Goal: Task Accomplishment & Management: Manage account settings

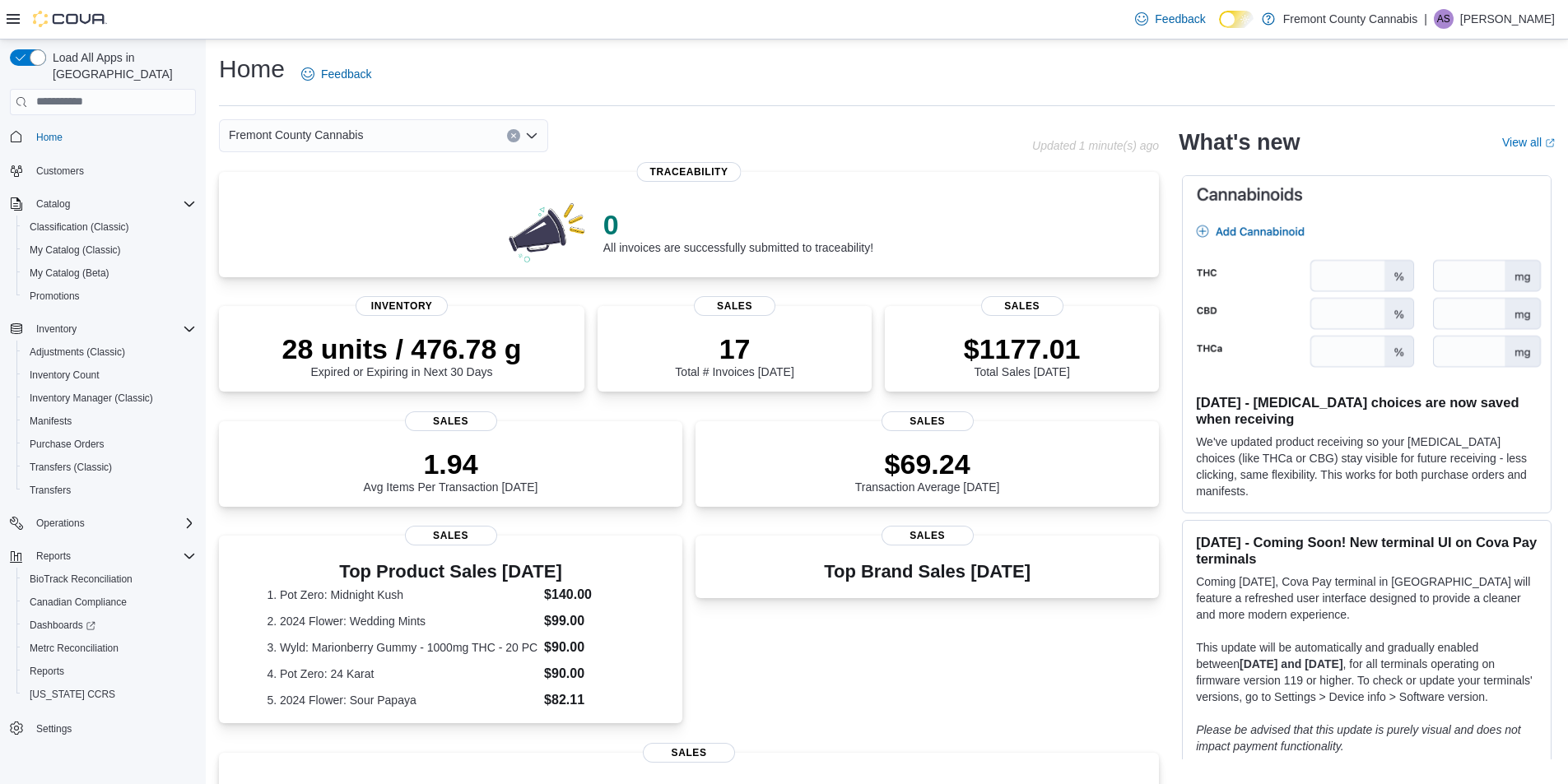
click at [40, 159] on button "Customers" at bounding box center [103, 171] width 199 height 24
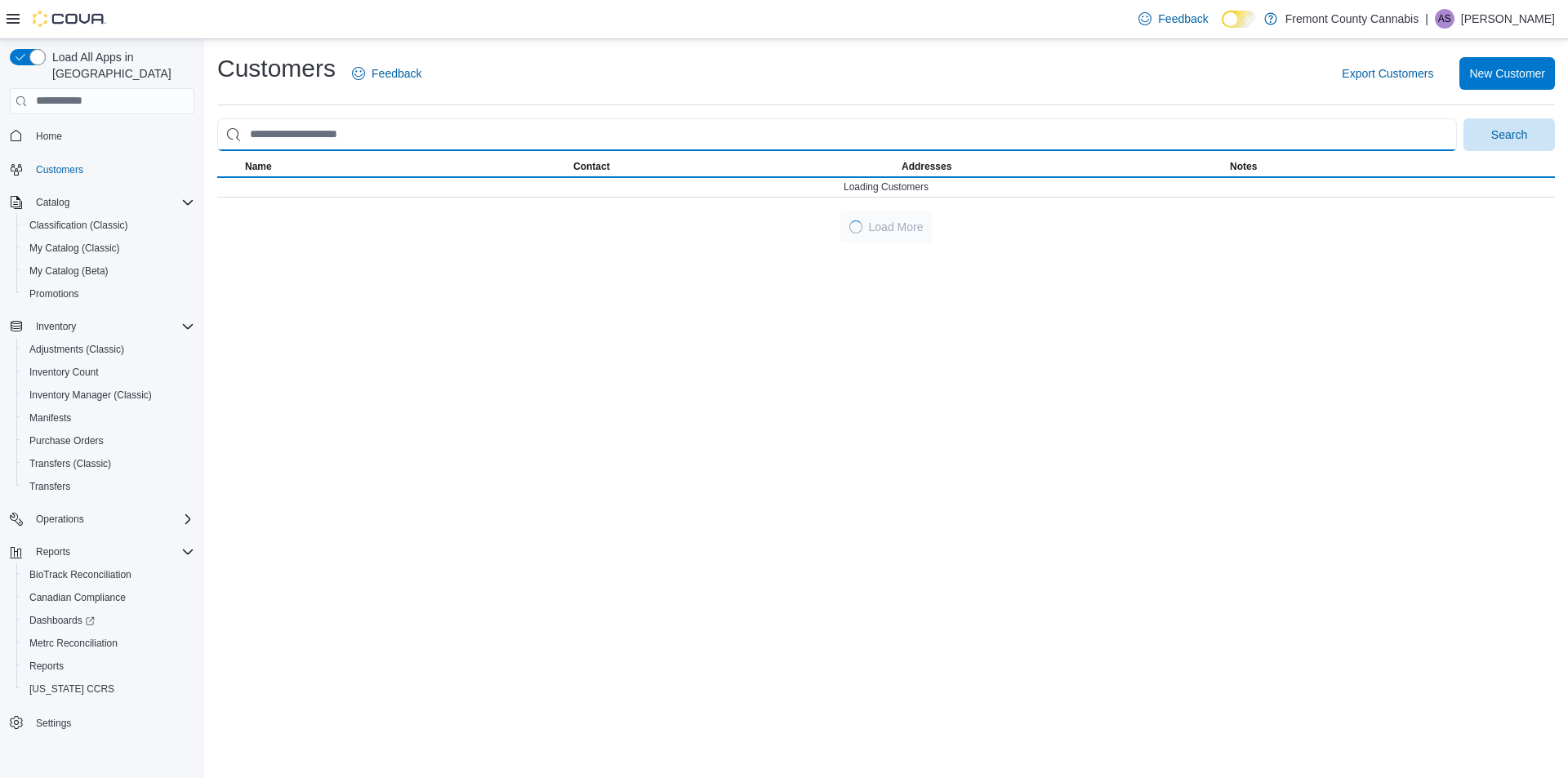
click at [411, 138] on input "search" at bounding box center [836, 134] width 1240 height 33
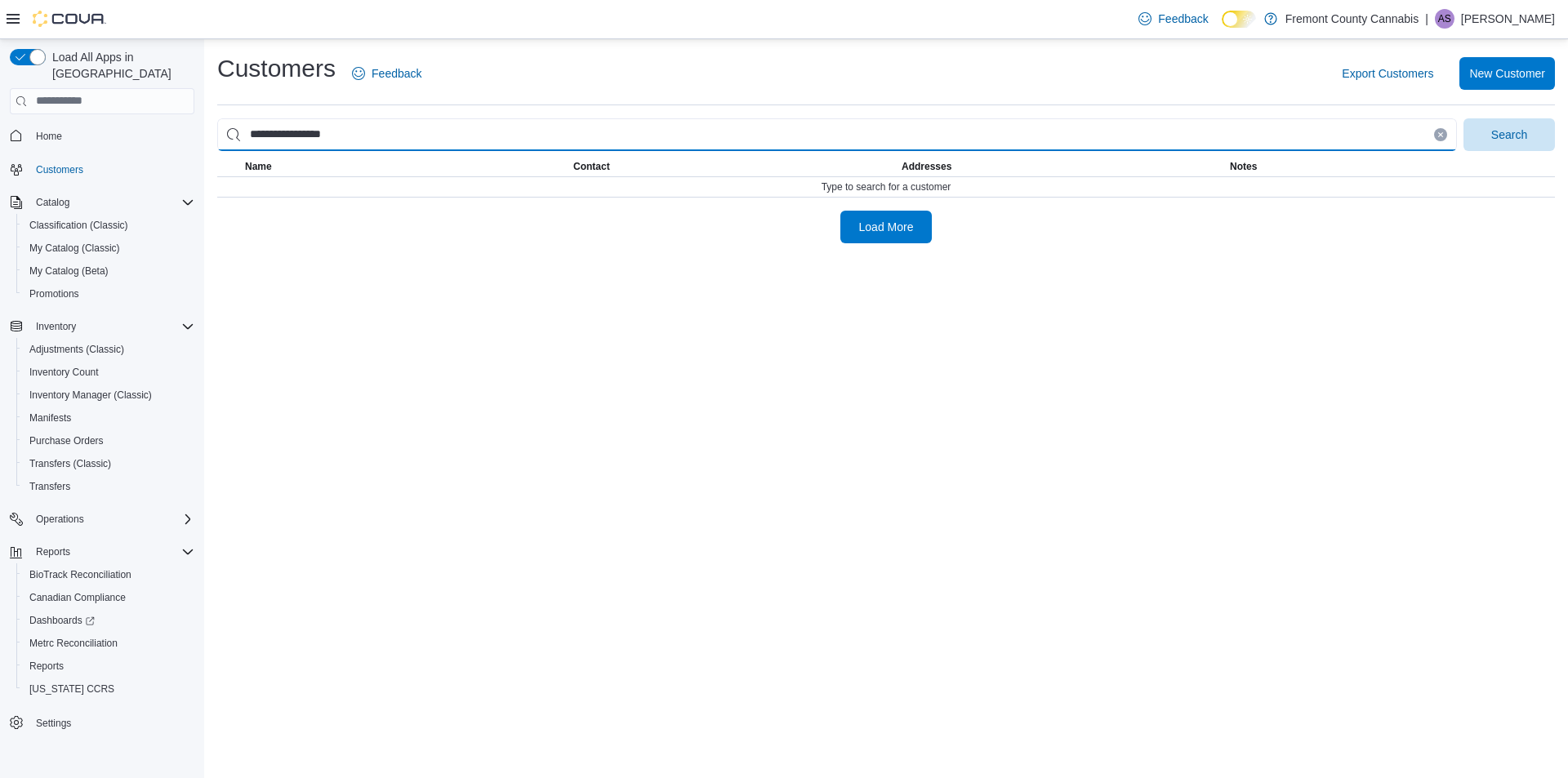
type input "**********"
click at [1463, 118] on button "Search" at bounding box center [1509, 134] width 91 height 33
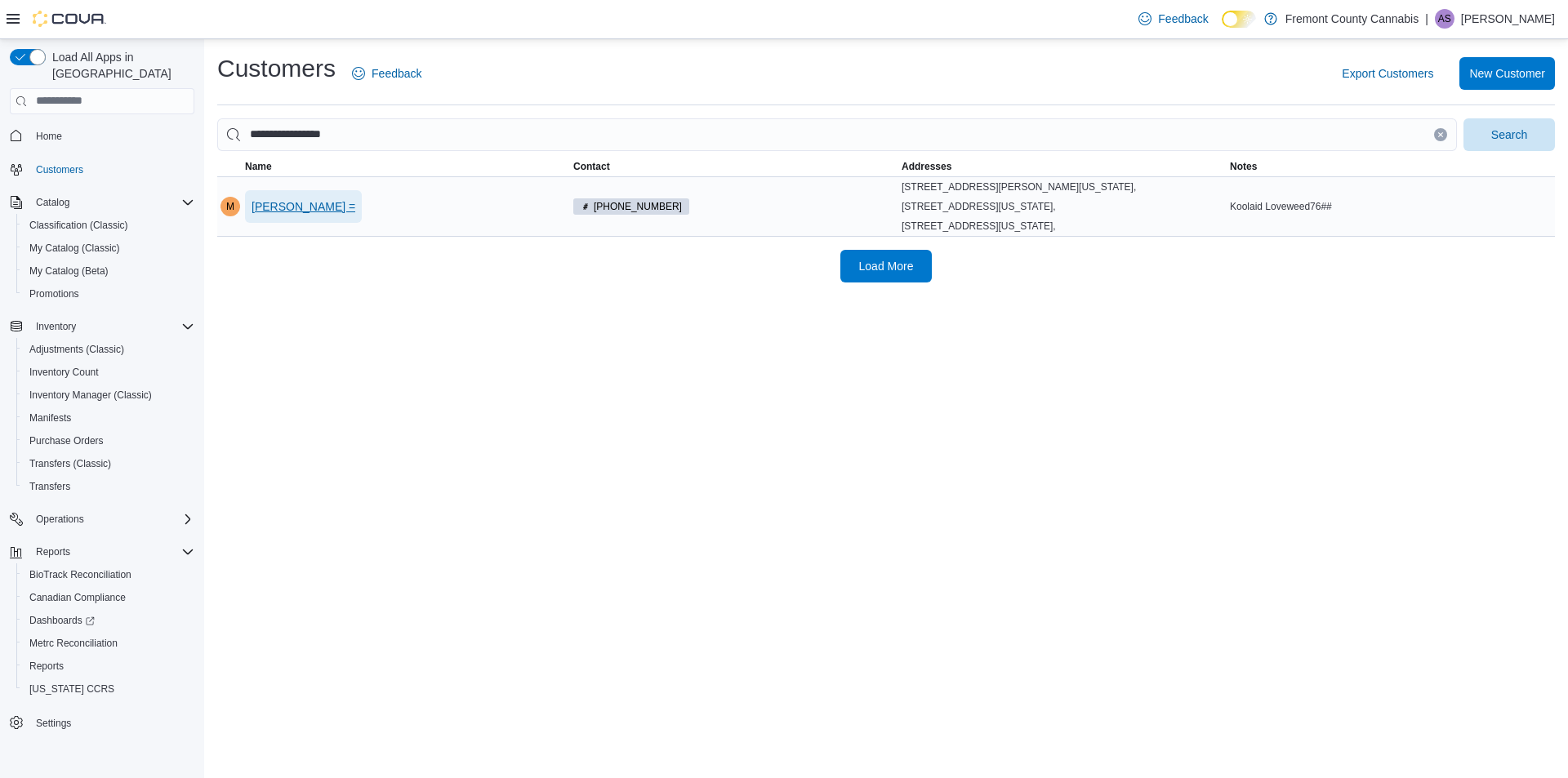
click at [310, 210] on span "[PERSON_NAME] =" at bounding box center [303, 206] width 104 height 16
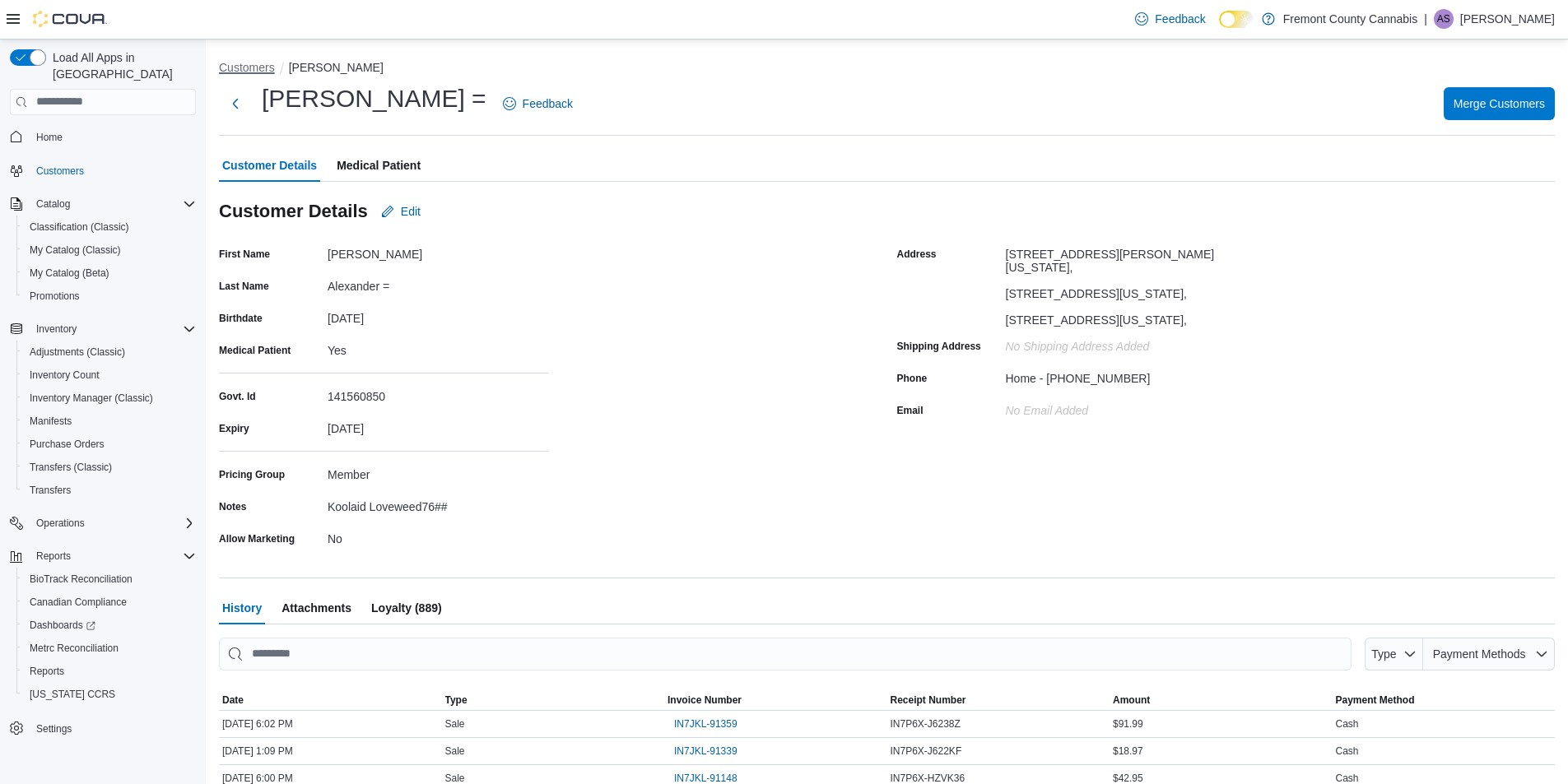
click at [237, 69] on button "Customers" at bounding box center [247, 67] width 56 height 13
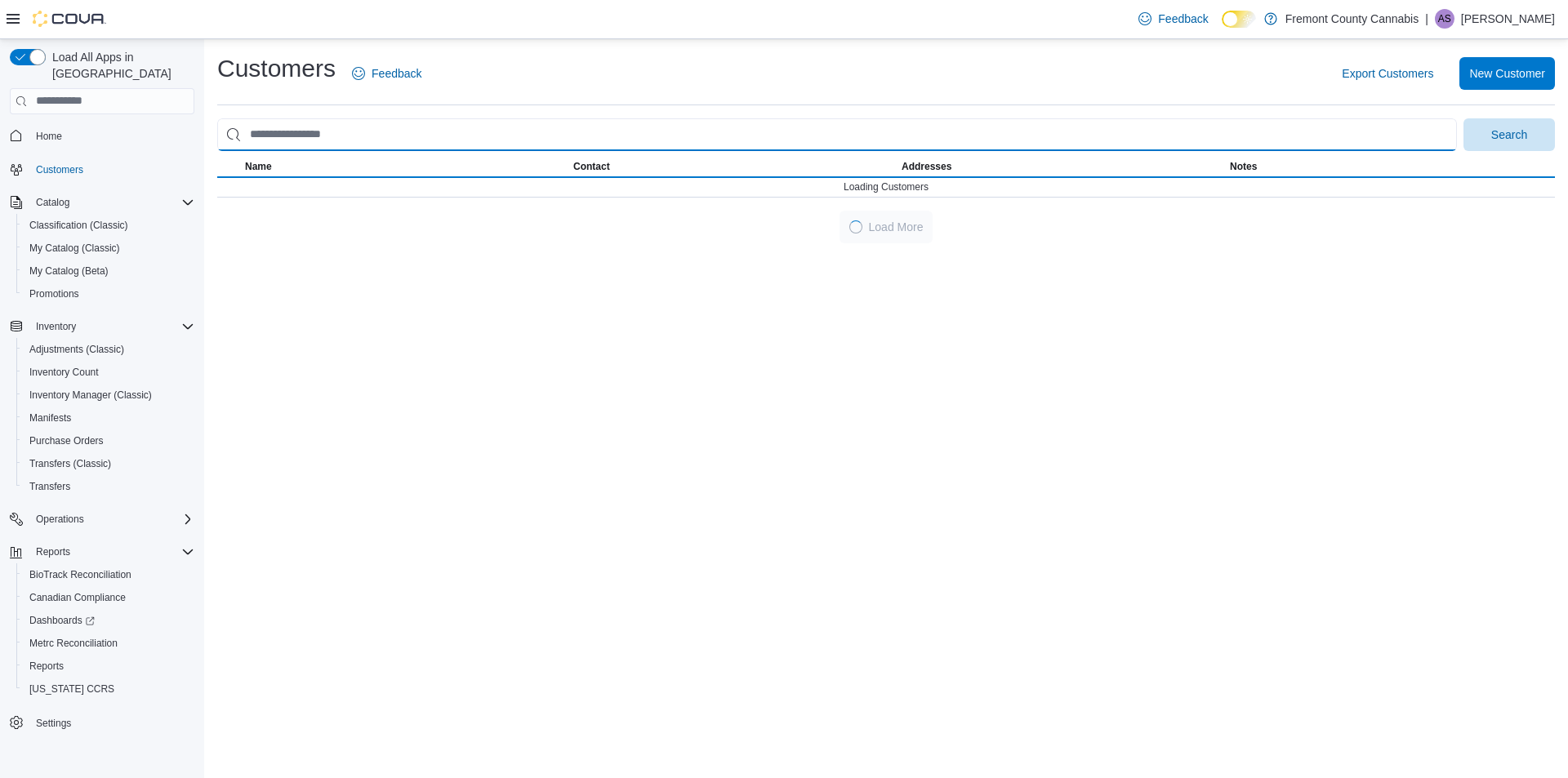
click at [349, 120] on input "search" at bounding box center [836, 134] width 1240 height 33
click at [349, 121] on input "search" at bounding box center [836, 134] width 1240 height 33
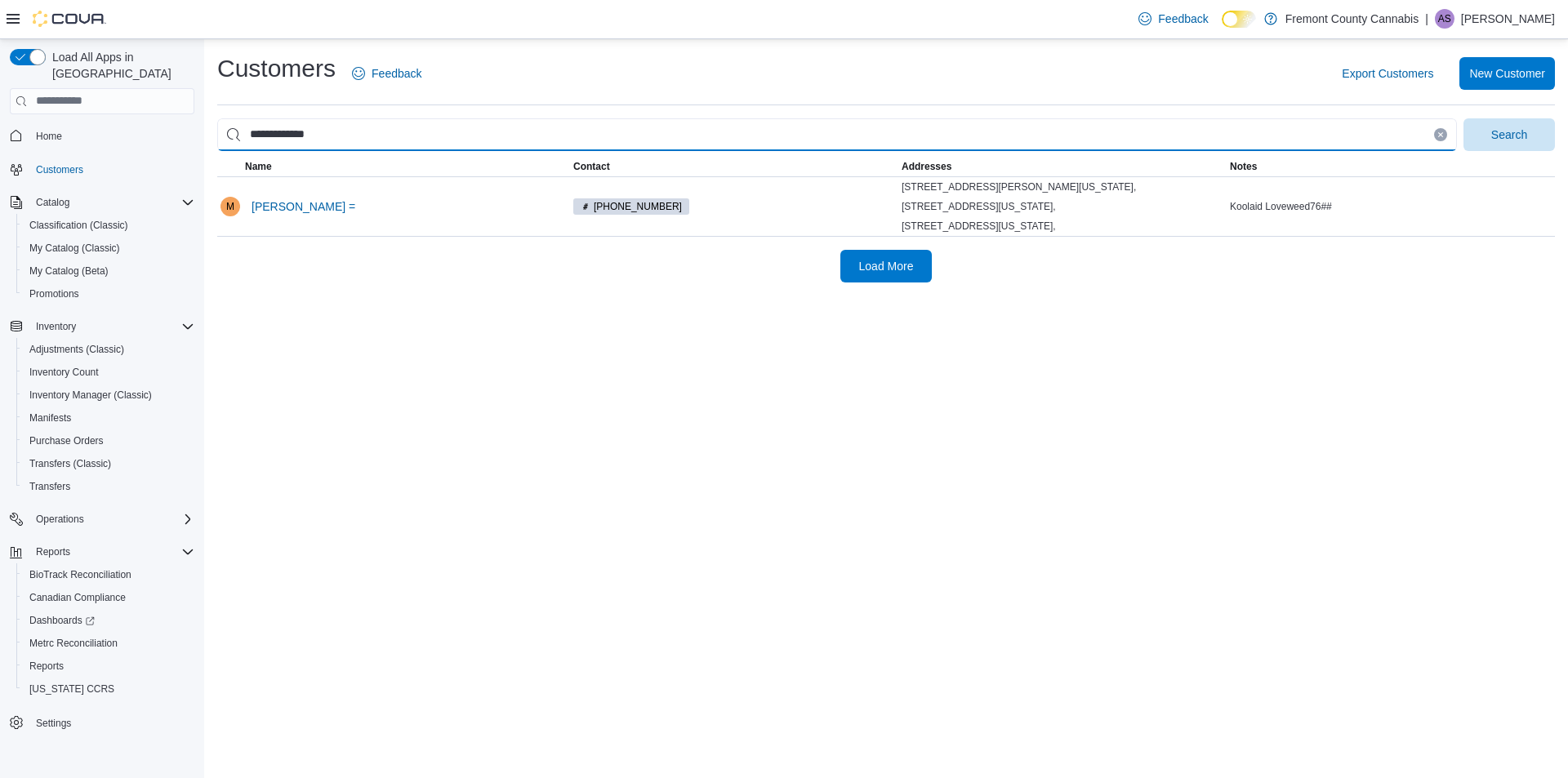
click at [1463, 118] on button "Search" at bounding box center [1509, 134] width 91 height 33
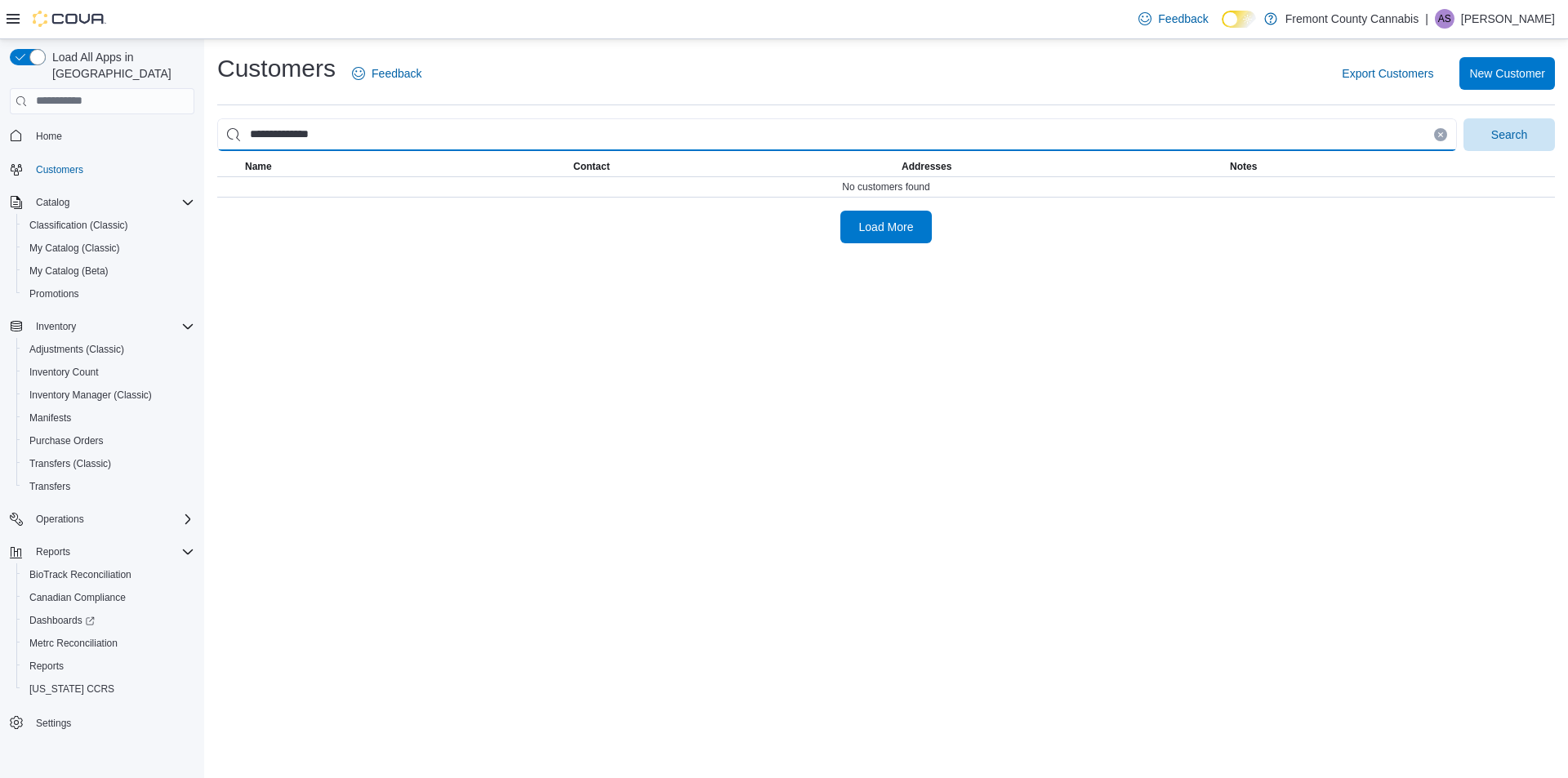
type input "**********"
click at [1463, 118] on button "Search" at bounding box center [1509, 134] width 91 height 33
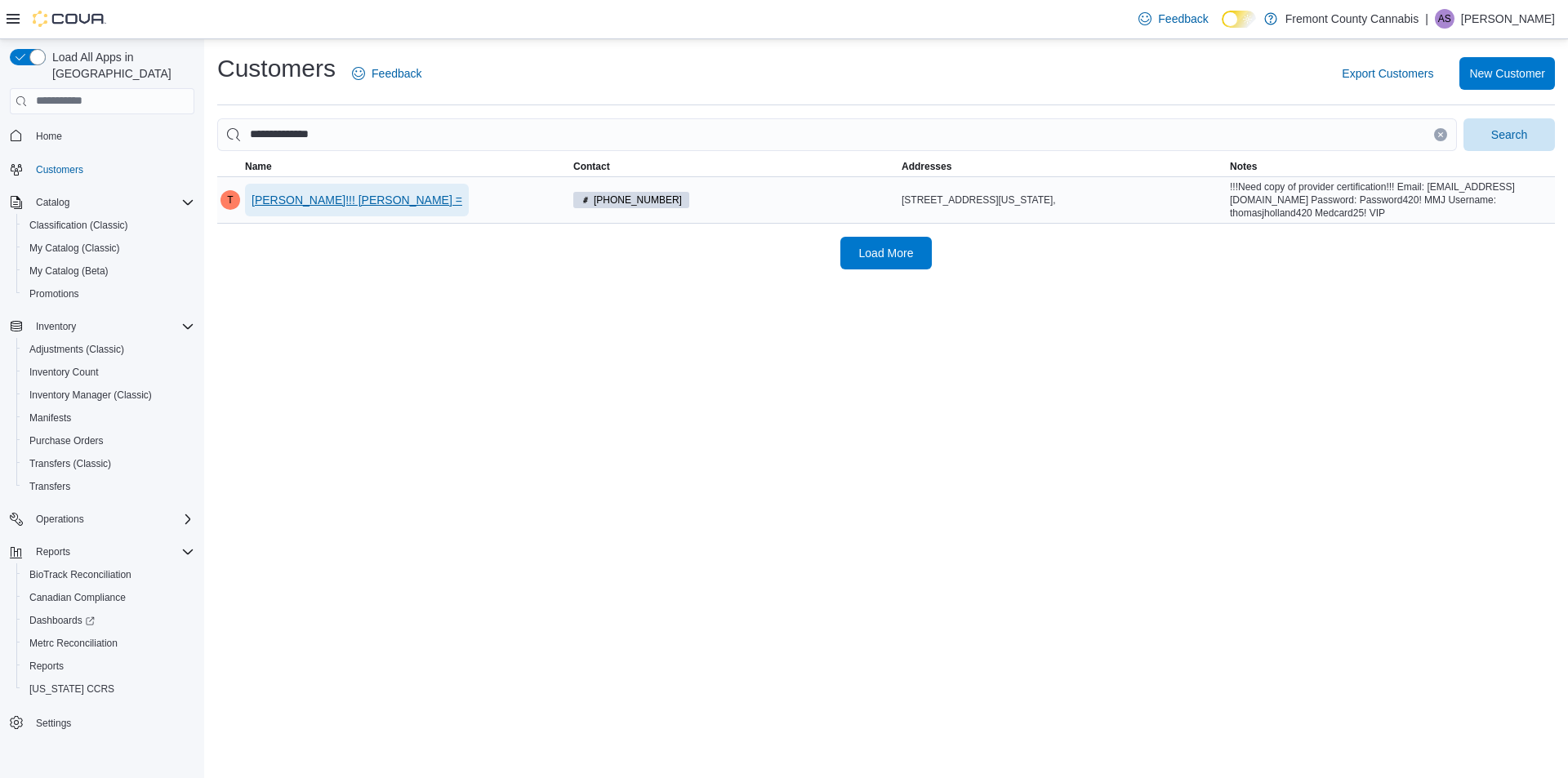
click at [313, 189] on span "[PERSON_NAME]!!! [PERSON_NAME] =" at bounding box center [357, 200] width 211 height 33
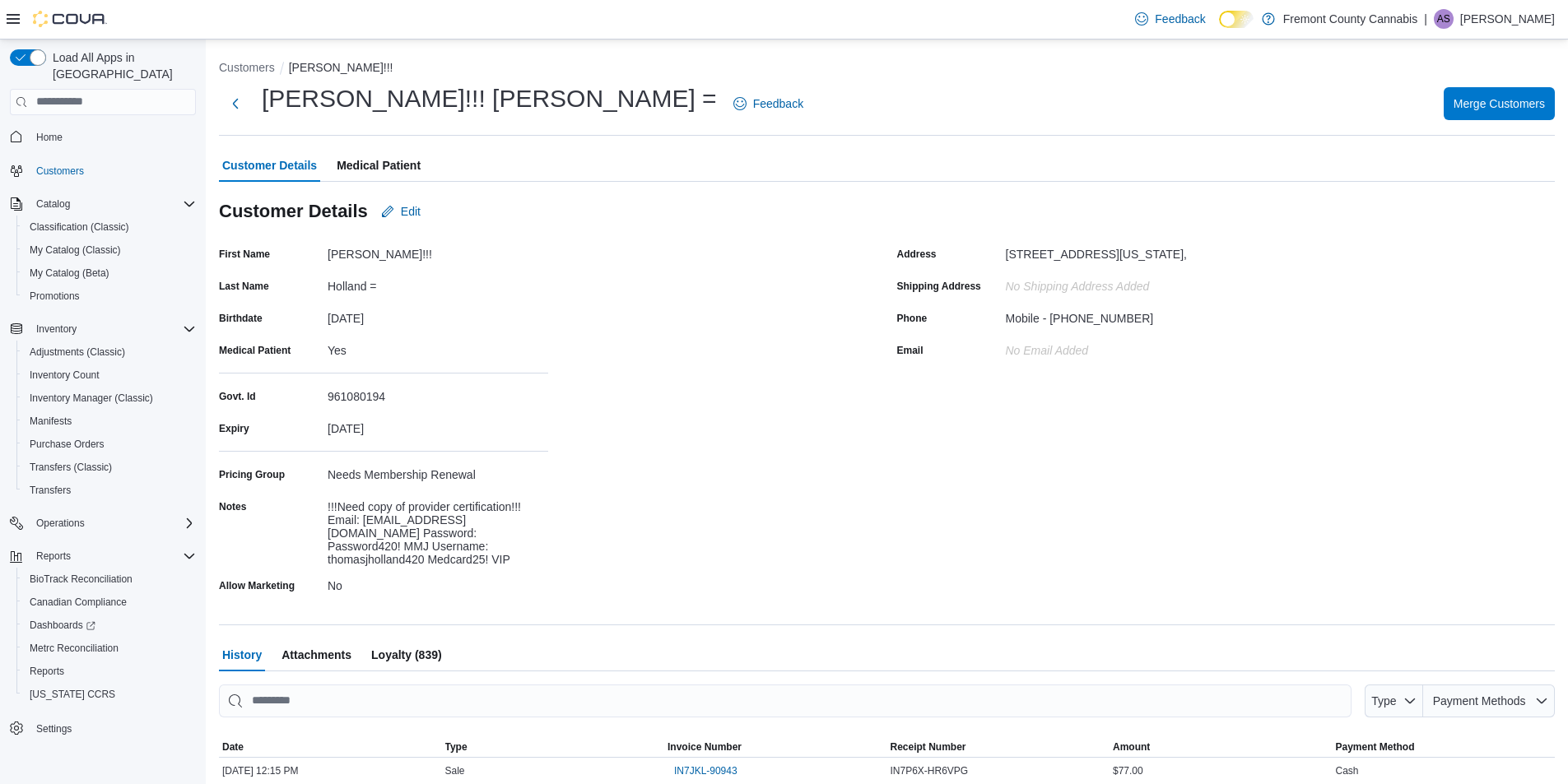
click at [365, 519] on div "!!!Need copy of provider certification!!! Email: [EMAIL_ADDRESS][DOMAIN_NAME] P…" at bounding box center [437, 530] width 220 height 72
drag, startPoint x: 362, startPoint y: 521, endPoint x: 520, endPoint y: 523, distance: 158.0
click at [520, 523] on div "!!!Need copy of provider certification!!! Email: [EMAIL_ADDRESS][DOMAIN_NAME] P…" at bounding box center [437, 530] width 220 height 72
drag, startPoint x: 327, startPoint y: 547, endPoint x: 421, endPoint y: 549, distance: 94.0
click at [421, 549] on div "Notes !!!Need copy of provider certification!!! Email: [EMAIL_ADDRESS][DOMAIN_N…" at bounding box center [383, 530] width 329 height 72
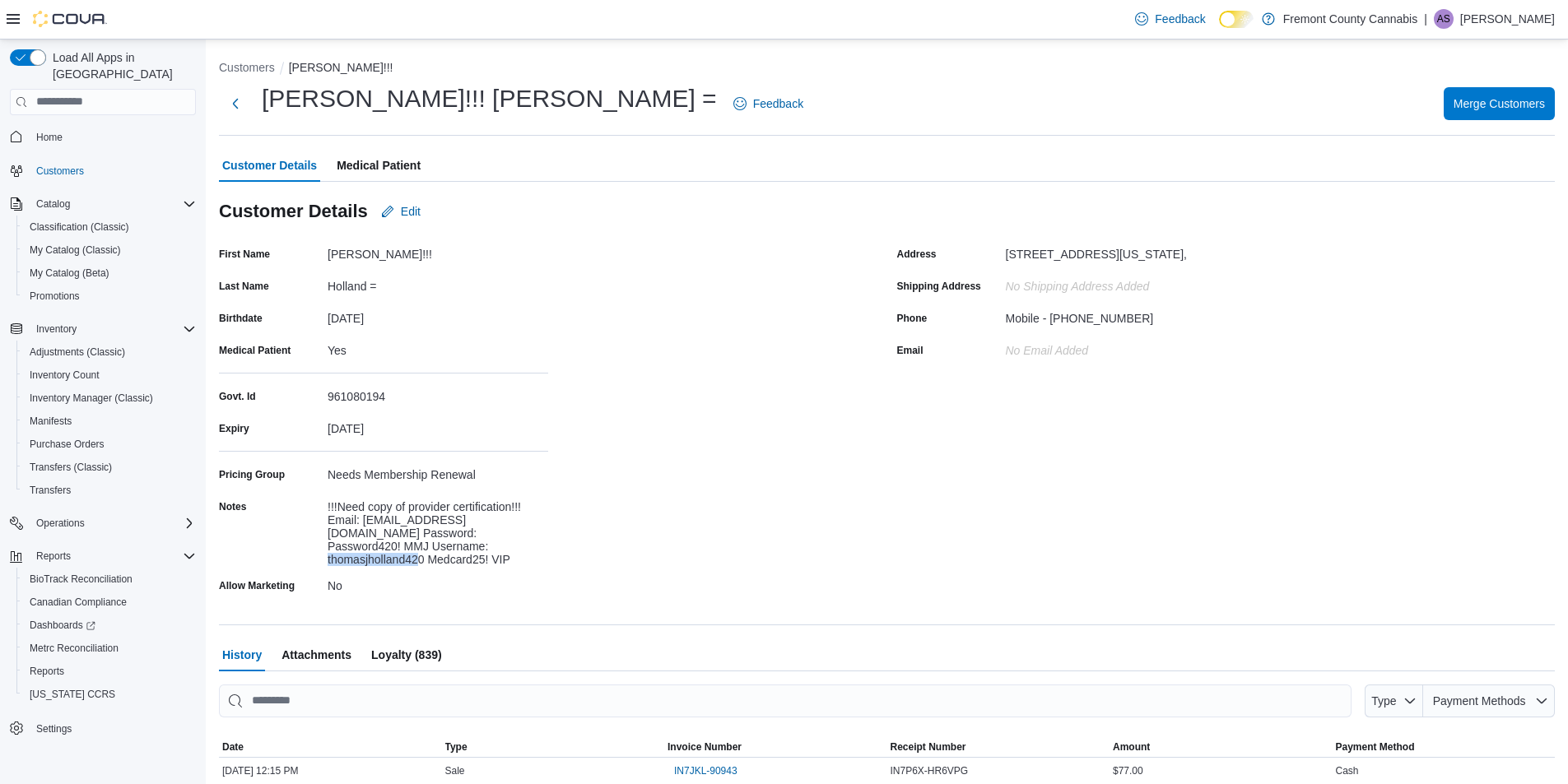
copy div "thomasjholland420"
drag, startPoint x: 430, startPoint y: 547, endPoint x: 487, endPoint y: 549, distance: 57.0
click at [487, 549] on div "!!!Need copy of provider certification!!! Email: [EMAIL_ADDRESS][DOMAIN_NAME] P…" at bounding box center [437, 530] width 220 height 72
drag, startPoint x: 489, startPoint y: 546, endPoint x: 430, endPoint y: 549, distance: 59.1
click at [430, 549] on div "!!!Need copy of provider certification!!! Email: [EMAIL_ADDRESS][DOMAIN_NAME] P…" at bounding box center [437, 530] width 220 height 72
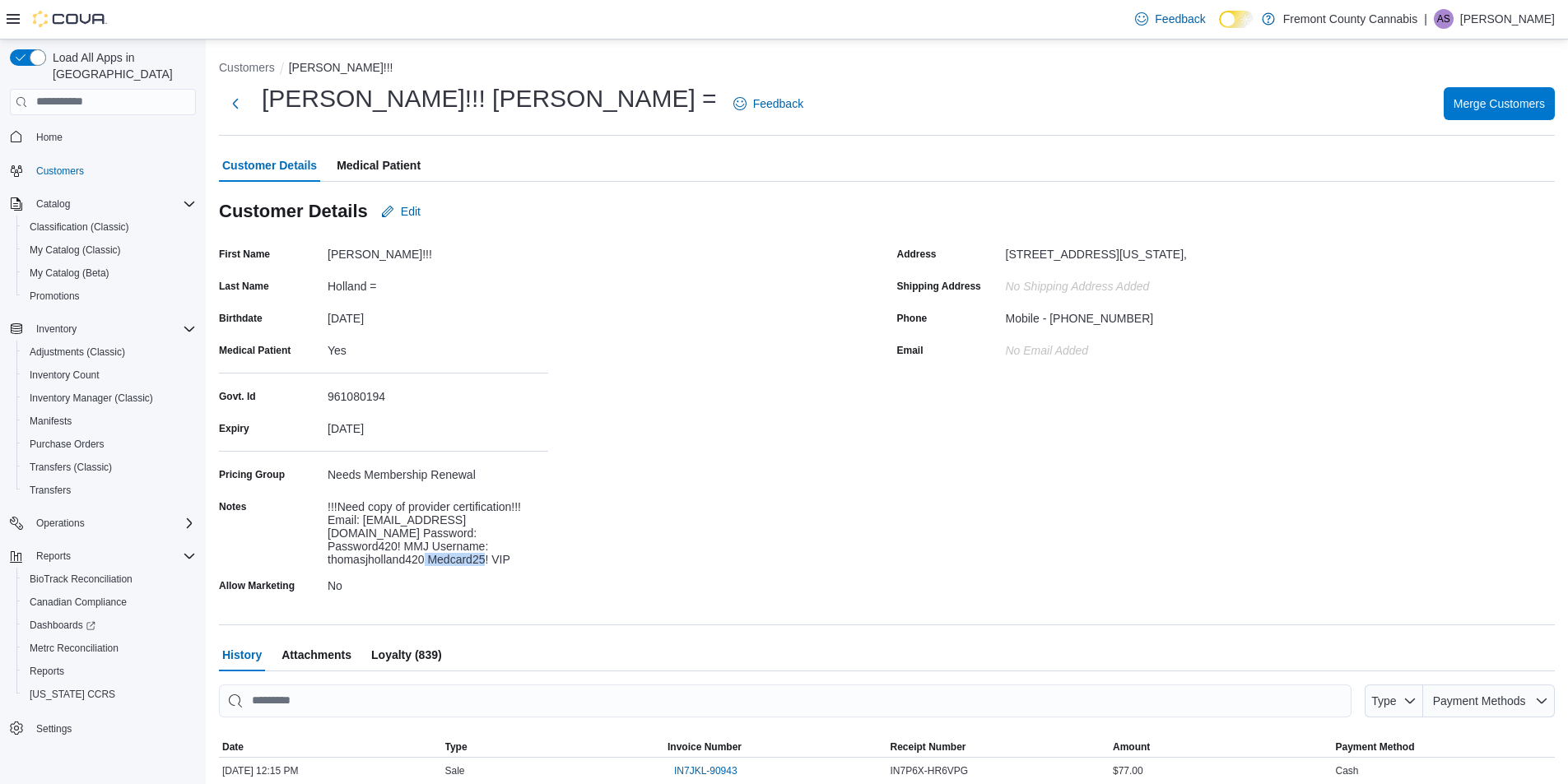
copy div "Medcard25!"
click at [389, 162] on span "Medical Patient" at bounding box center [379, 165] width 84 height 33
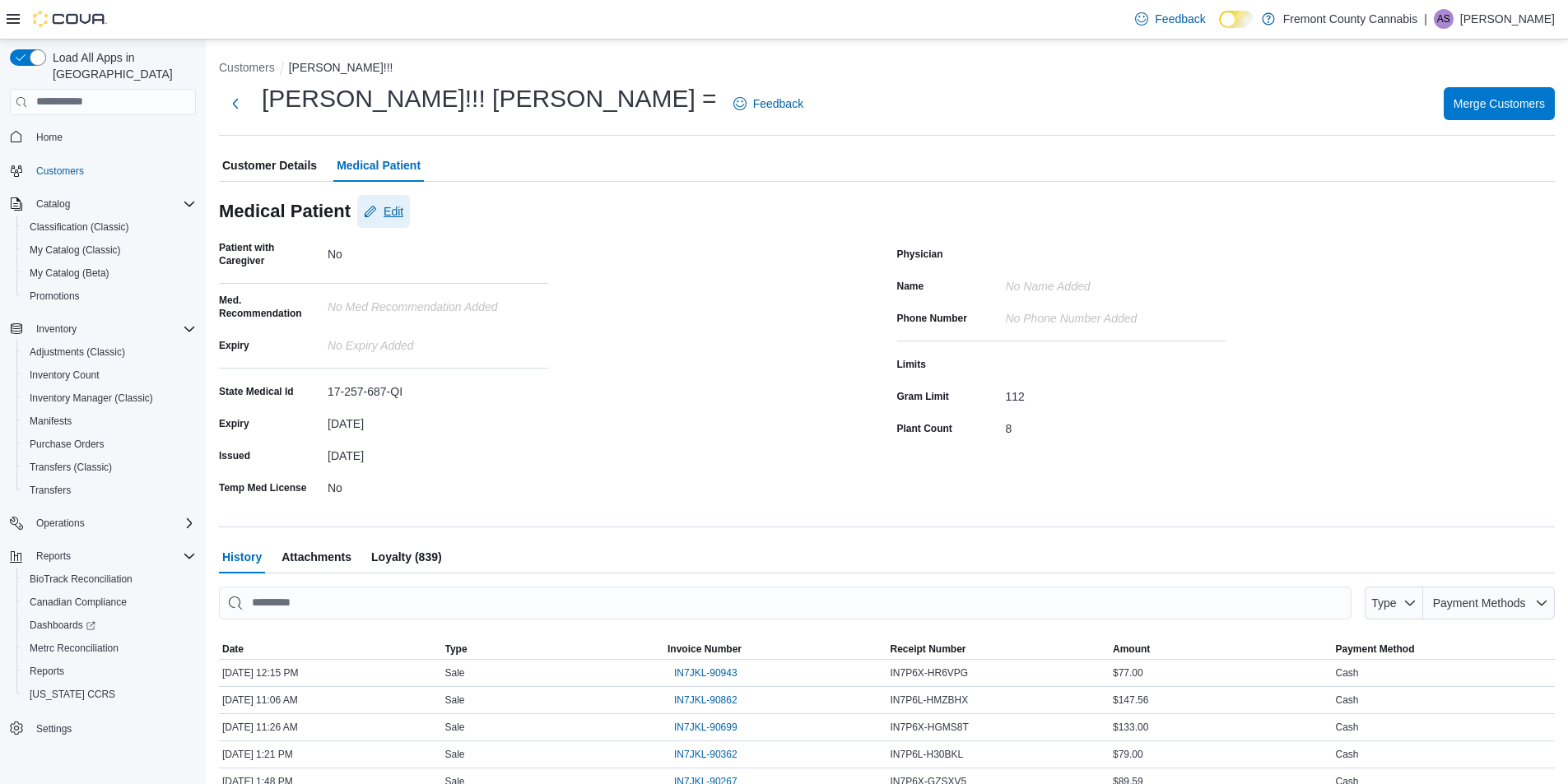
click at [400, 213] on span "Edit" at bounding box center [393, 211] width 20 height 16
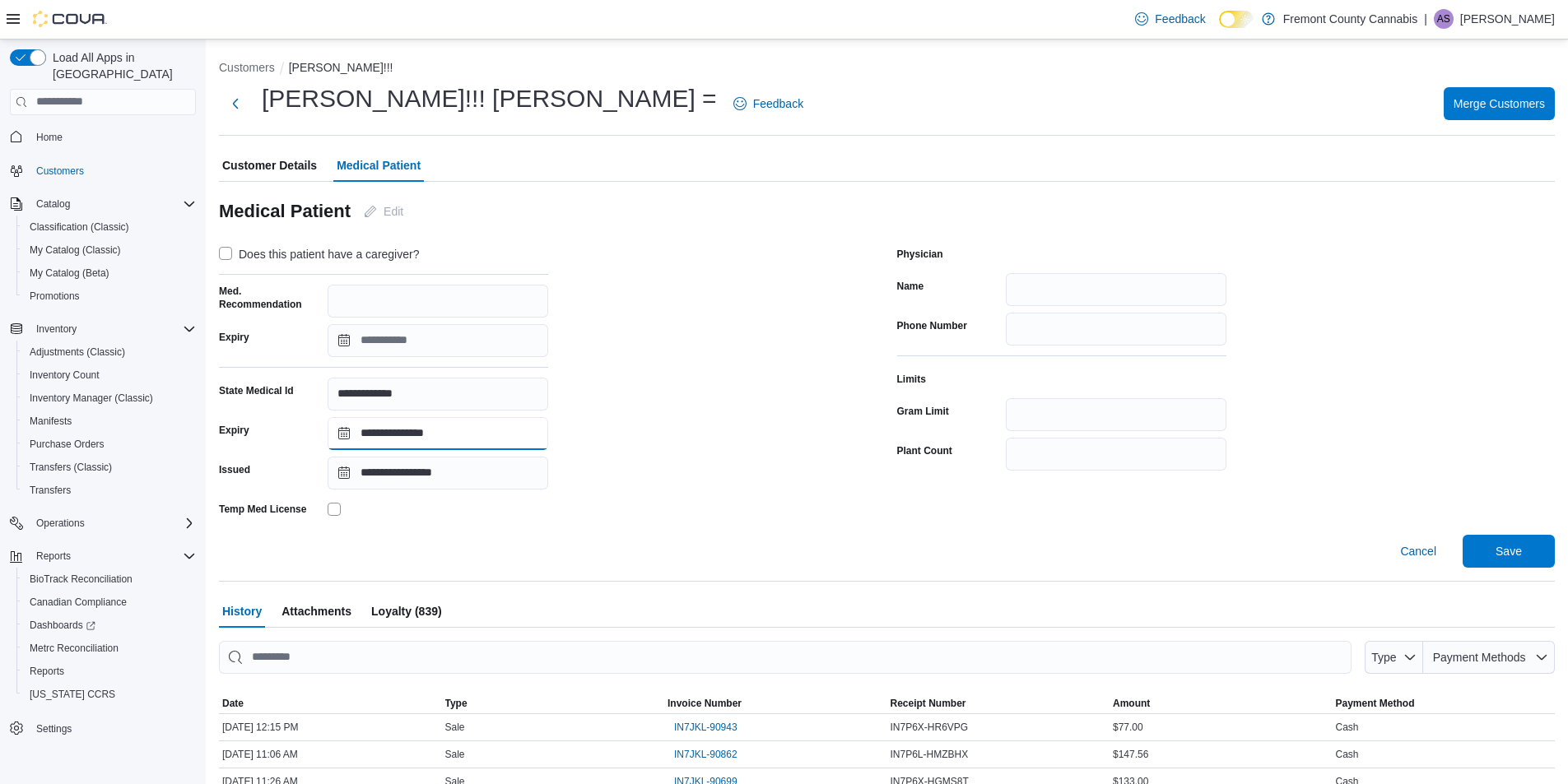
click at [453, 433] on input "**********" at bounding box center [437, 434] width 220 height 33
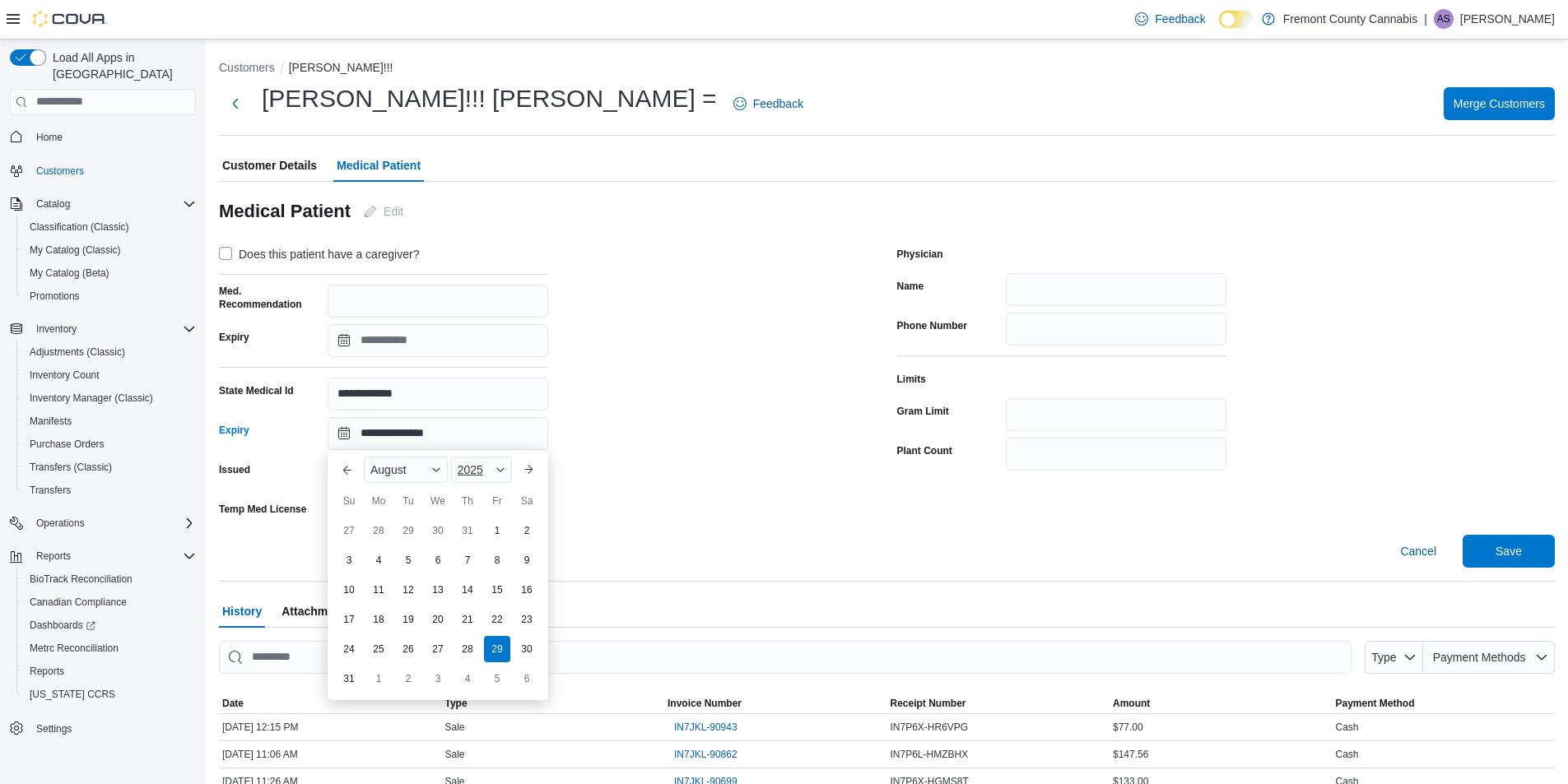
click at [500, 469] on span "Button. Open the year selector. 2025 is currently selected." at bounding box center [501, 470] width 10 height 10
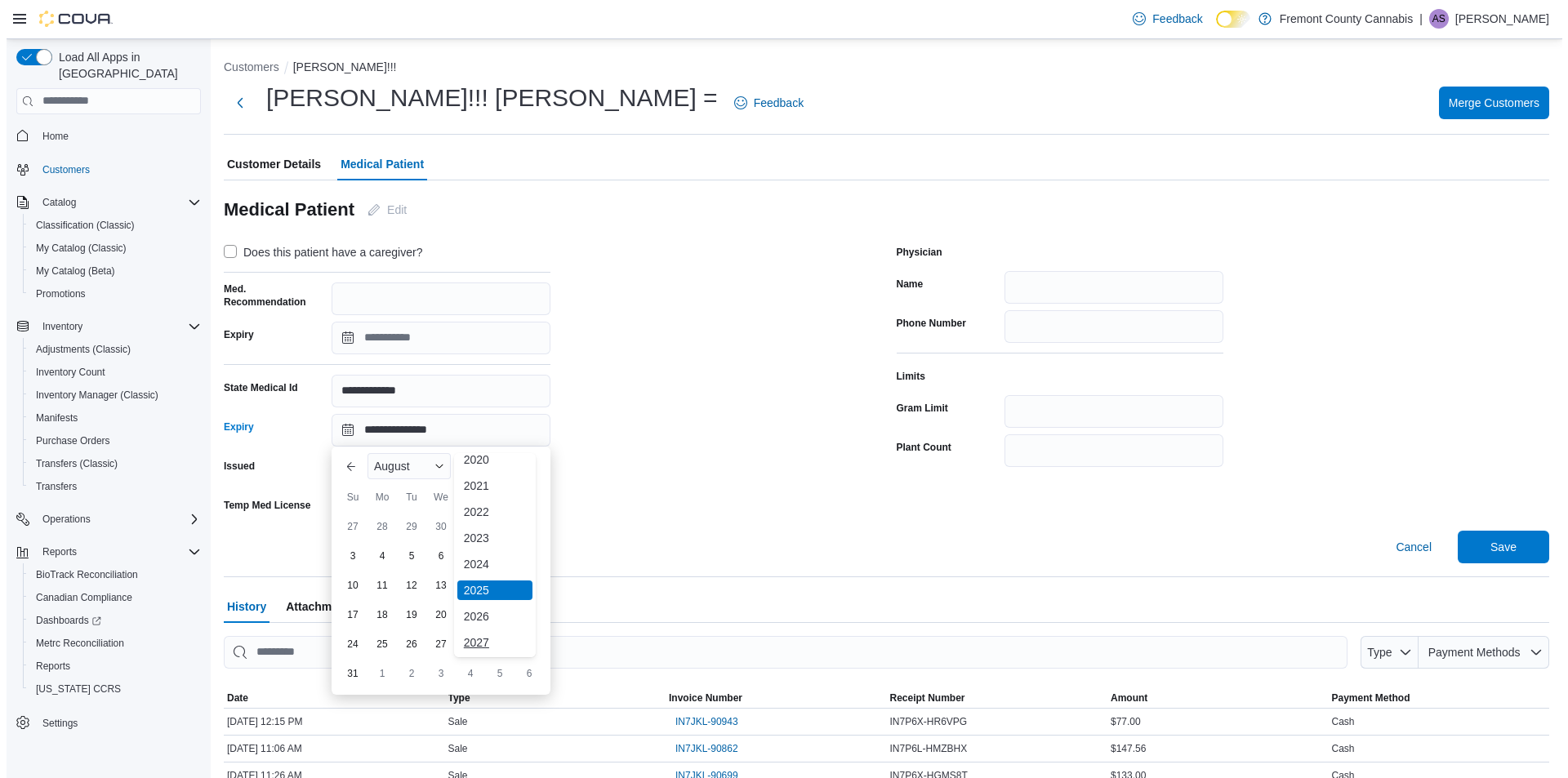
scroll to position [87, 0]
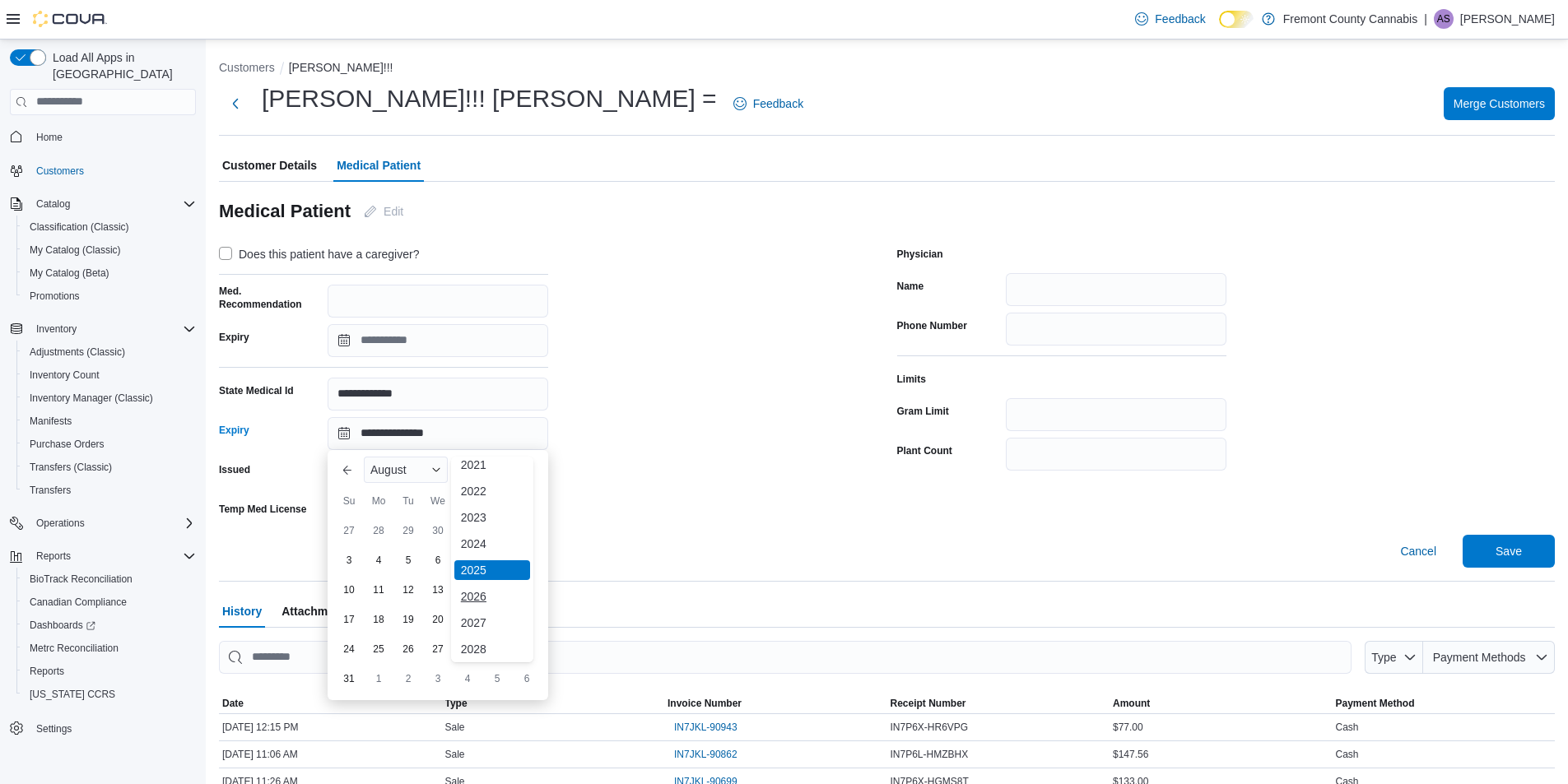
click at [488, 599] on div "2026" at bounding box center [492, 596] width 76 height 20
click at [417, 467] on div "August" at bounding box center [406, 469] width 84 height 26
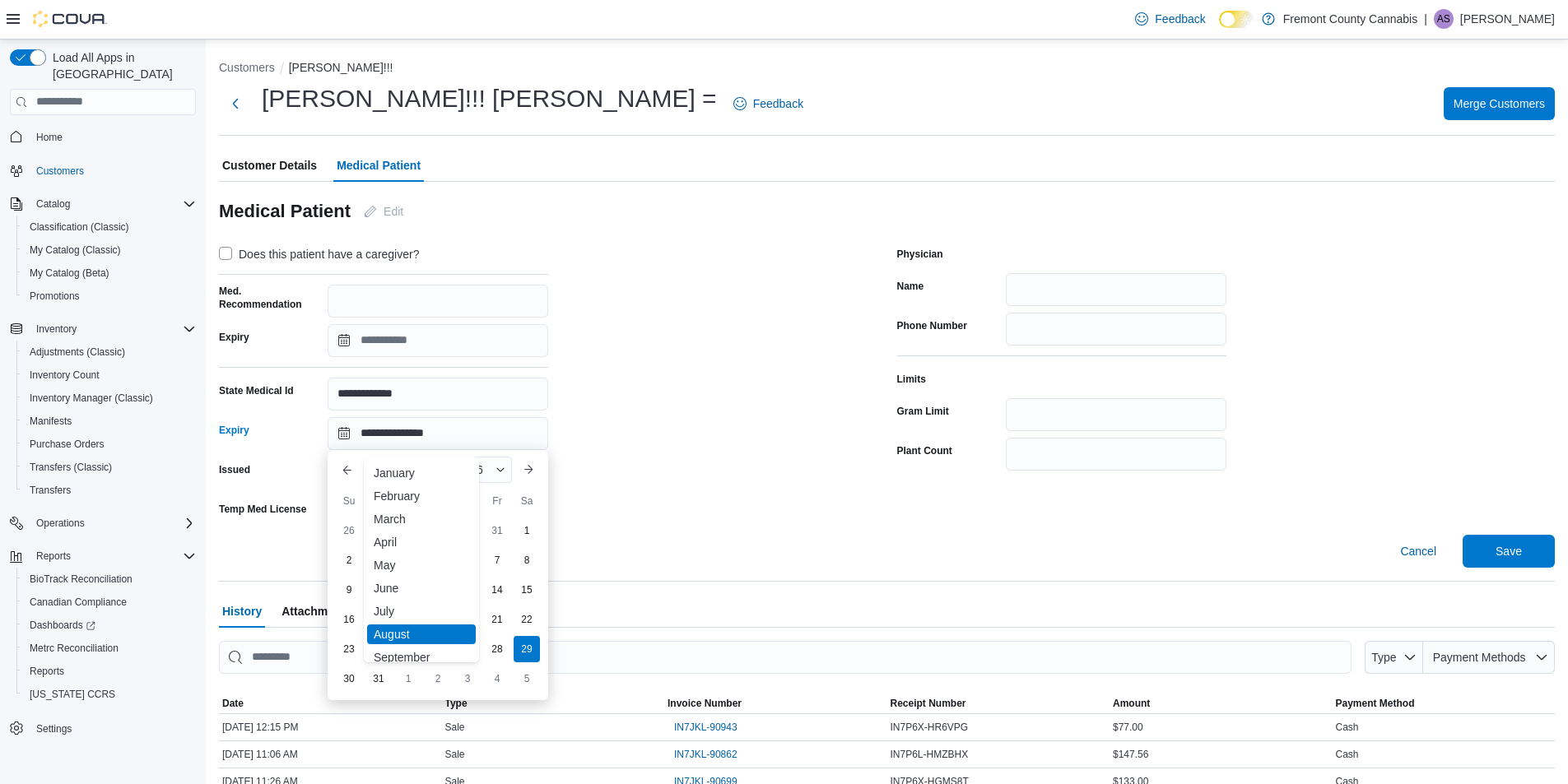
click at [407, 652] on div "September" at bounding box center [422, 657] width 109 height 20
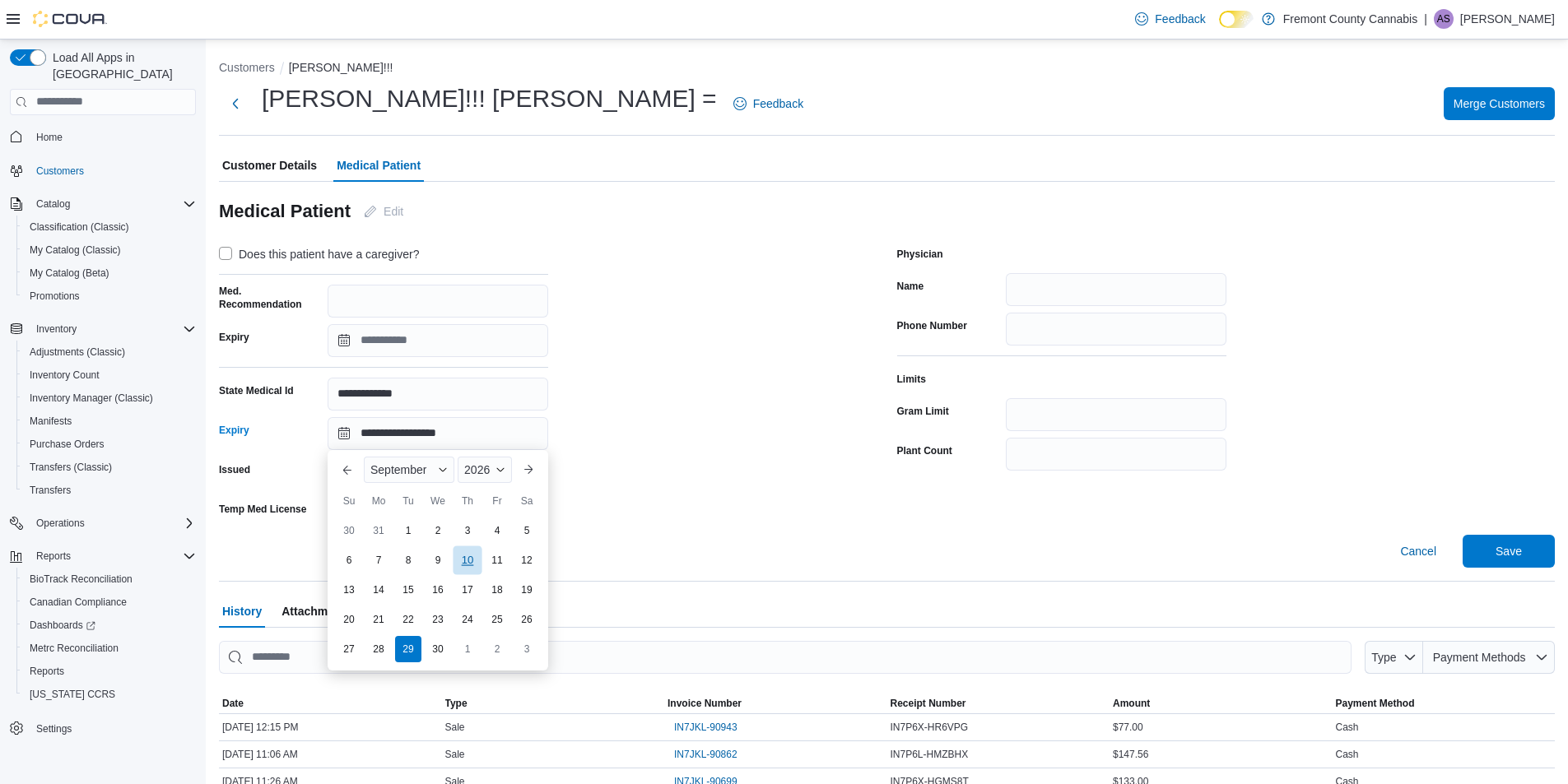
click at [470, 560] on div "10" at bounding box center [467, 560] width 29 height 29
type input "**********"
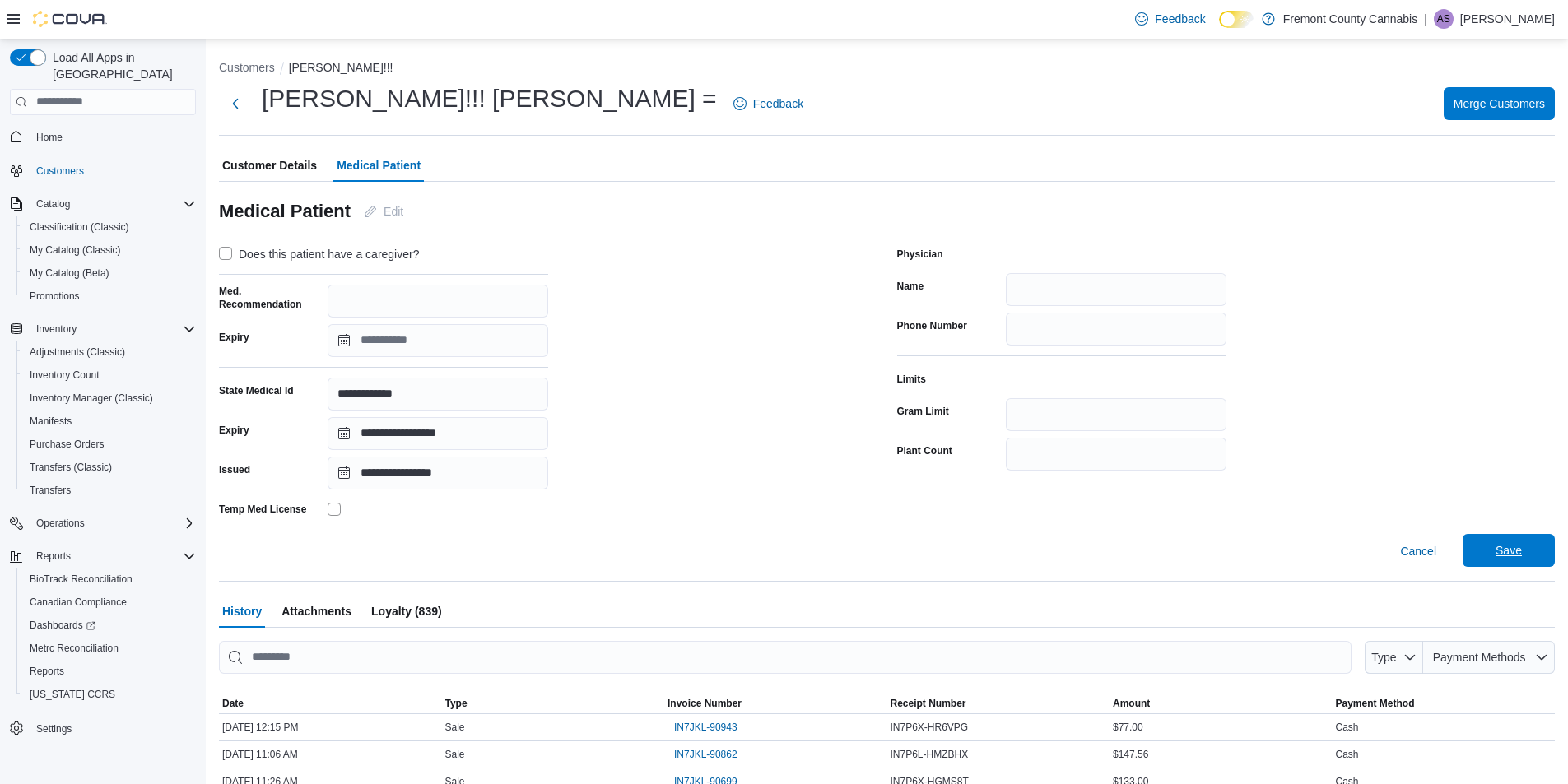
click at [1510, 553] on span "Save" at bounding box center [1508, 550] width 26 height 16
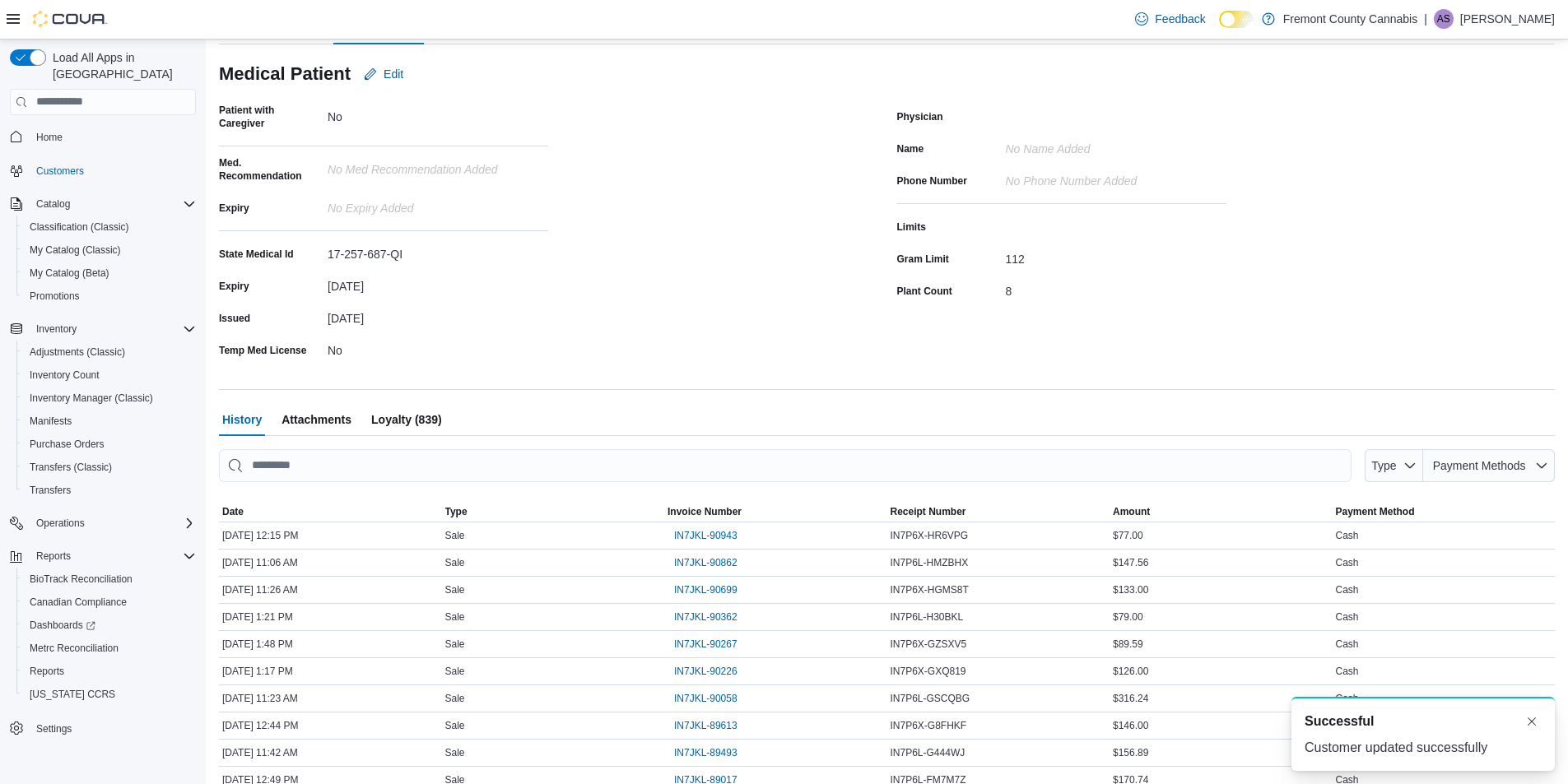
scroll to position [165, 0]
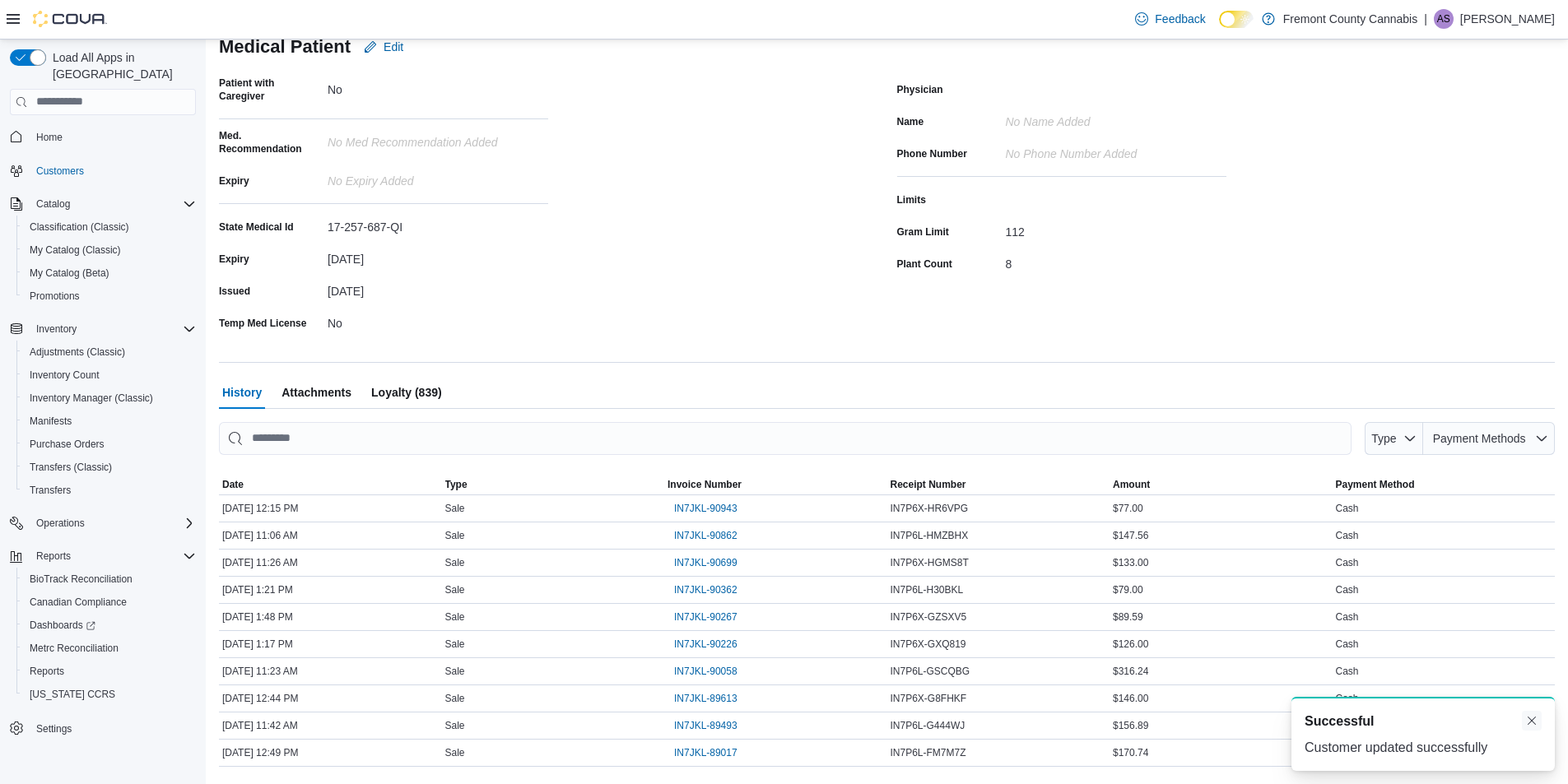
click at [1537, 721] on button "Dismiss toast" at bounding box center [1531, 720] width 20 height 20
